Goal: Task Accomplishment & Management: Manage account settings

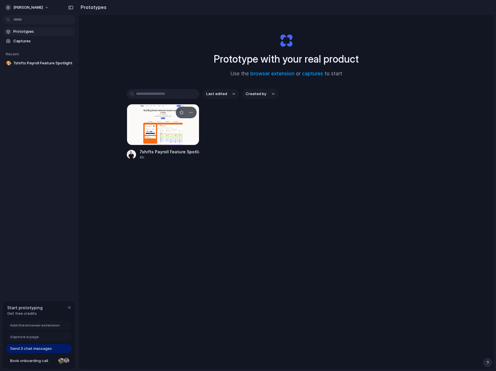
drag, startPoint x: 336, startPoint y: 126, endPoint x: 172, endPoint y: 117, distance: 163.7
click at [325, 128] on div "7shifts Payroll Feature Spotlight 4h" at bounding box center [286, 132] width 319 height 56
click at [140, 116] on div at bounding box center [163, 124] width 72 height 41
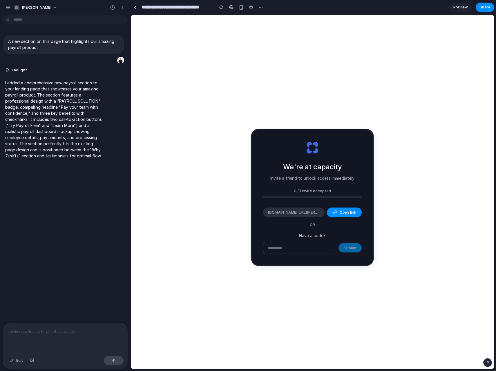
drag, startPoint x: 342, startPoint y: 149, endPoint x: 285, endPoint y: 144, distance: 57.6
click at [342, 149] on div "We're at capacity Invite a friend to unlock access immediately 0 / 1 invite acc…" at bounding box center [312, 197] width 122 height 136
click at [360, 169] on div "We're at capacity Invite a friend to unlock access immediately 0 / 1 invite acc…" at bounding box center [312, 197] width 122 height 136
click at [344, 165] on div "We're at capacity Invite a friend to unlock access immediately" at bounding box center [312, 171] width 84 height 19
click at [35, 6] on span "[PERSON_NAME]" at bounding box center [37, 8] width 30 height 6
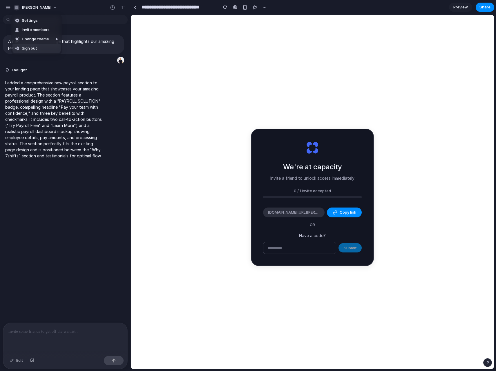
click at [36, 48] on span "Sign out" at bounding box center [29, 49] width 15 height 6
